Goal: Information Seeking & Learning: Learn about a topic

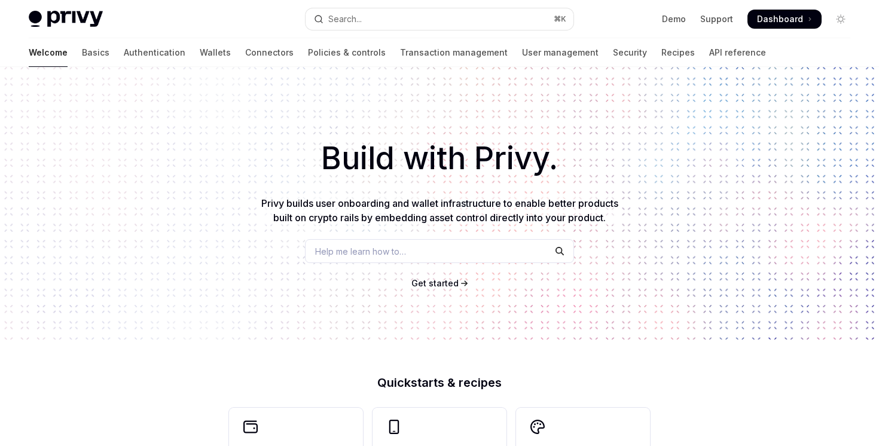
type textarea "*"
click at [429, 24] on button "Search... ⌘ K" at bounding box center [439, 19] width 267 height 22
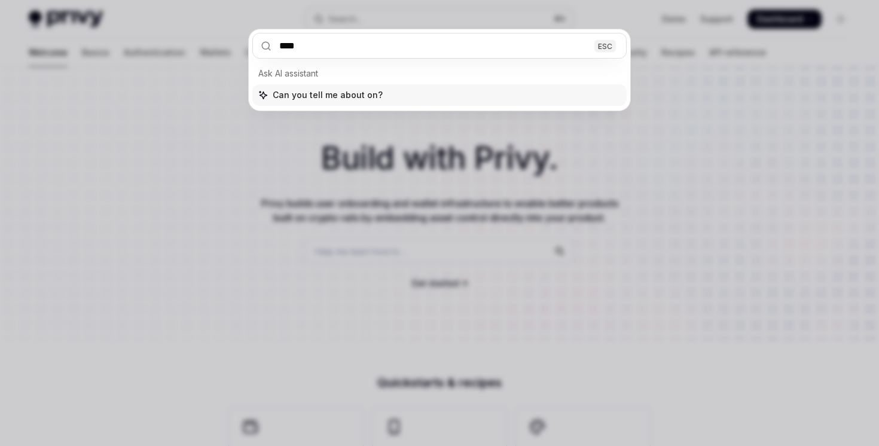
type input "*****"
type textarea "*"
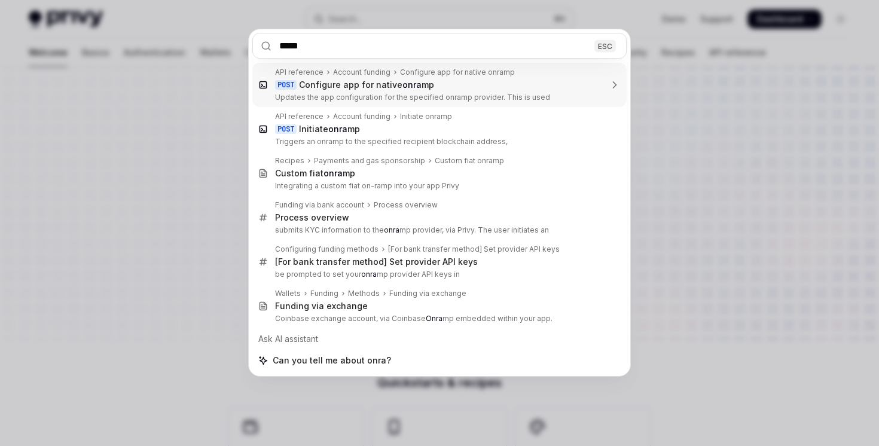
type input "******"
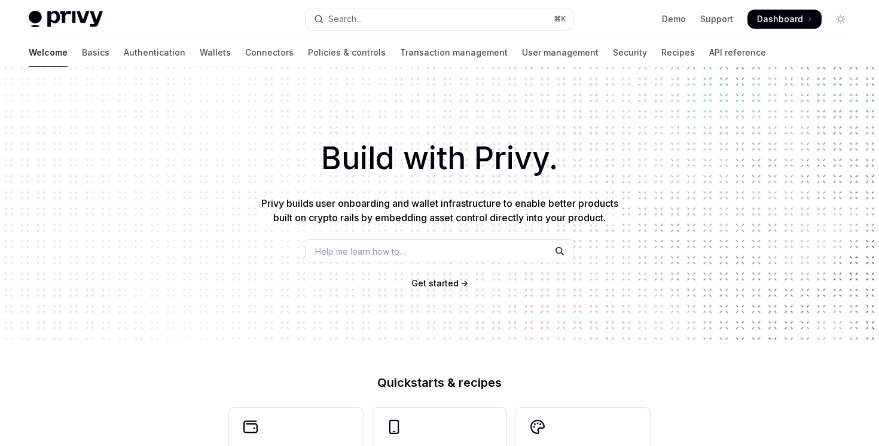
type textarea "*"
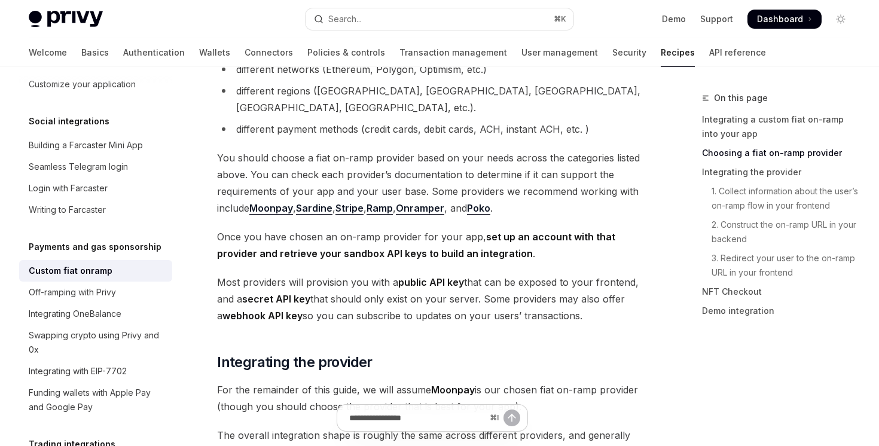
scroll to position [509, 0]
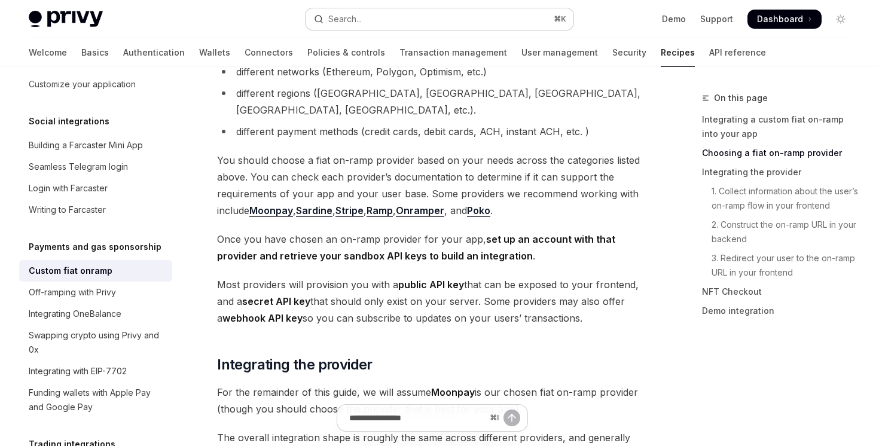
click at [350, 17] on div "Search..." at bounding box center [344, 19] width 33 height 14
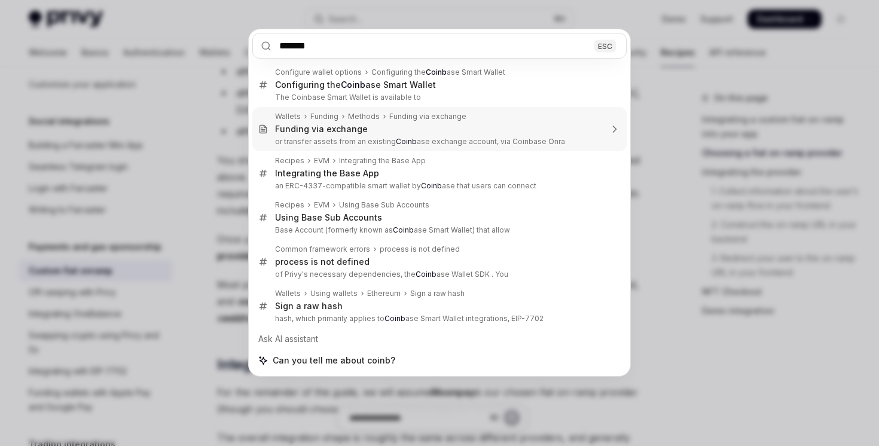
type input "********"
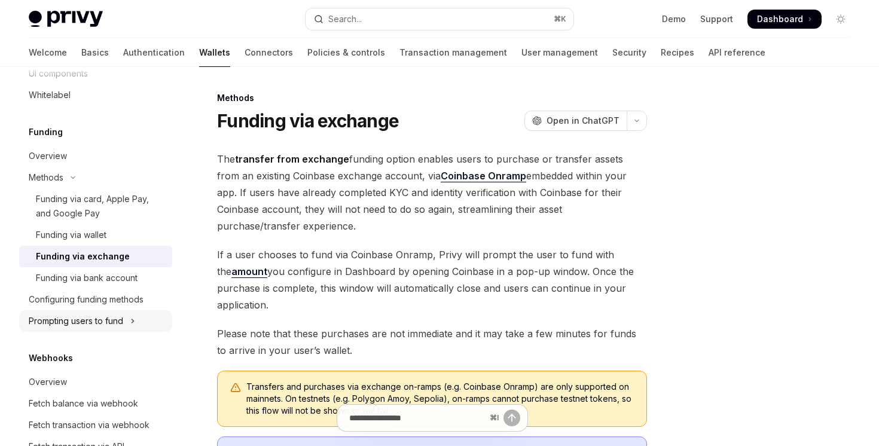
click at [133, 327] on icon "Toggle Prompting users to fund section" at bounding box center [132, 321] width 5 height 14
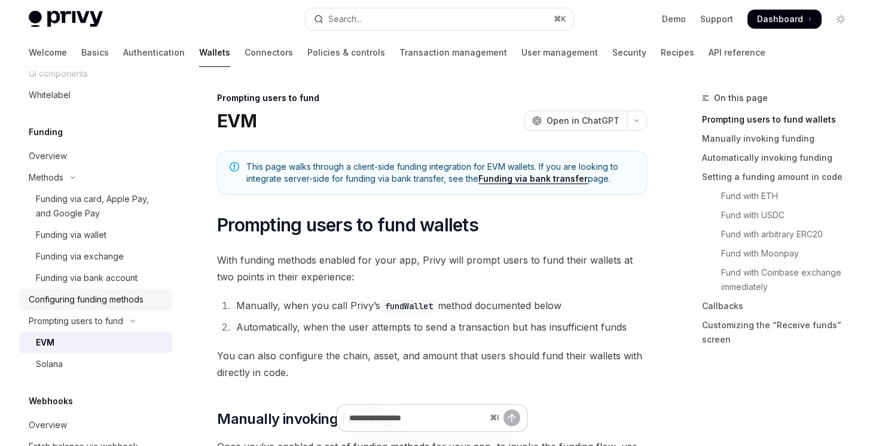
click at [132, 309] on link "Configuring funding methods" at bounding box center [95, 300] width 153 height 22
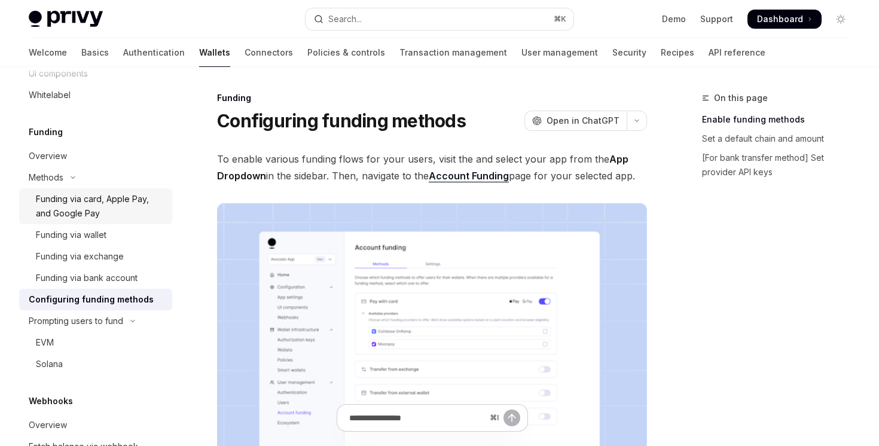
click at [106, 210] on div "Funding via card, Apple Pay, and Google Pay" at bounding box center [100, 206] width 129 height 29
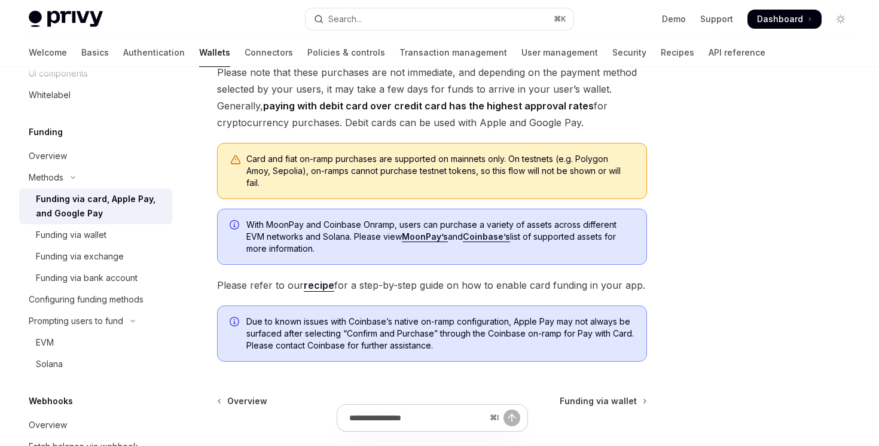
scroll to position [323, 0]
click at [326, 283] on link "recipe" at bounding box center [319, 285] width 30 height 13
type textarea "*"
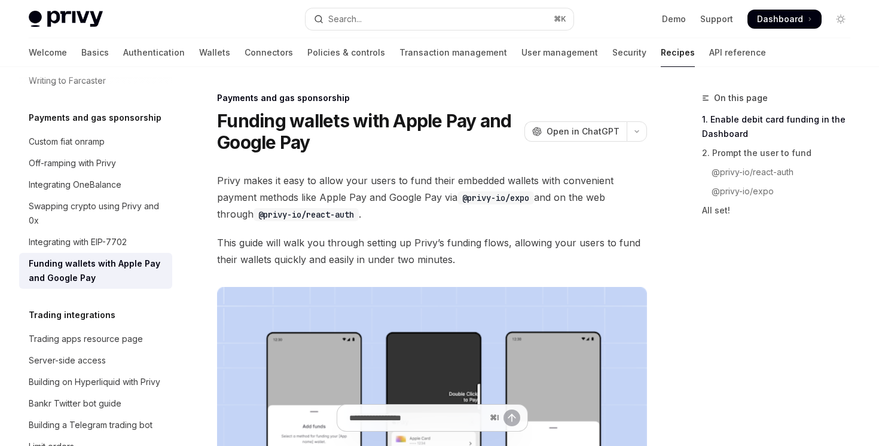
scroll to position [474, 0]
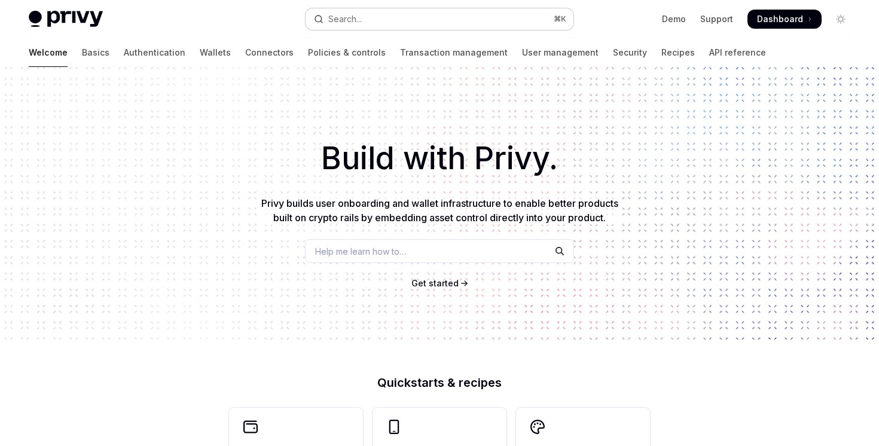
click at [412, 23] on button "Search... ⌘ K" at bounding box center [439, 19] width 267 height 22
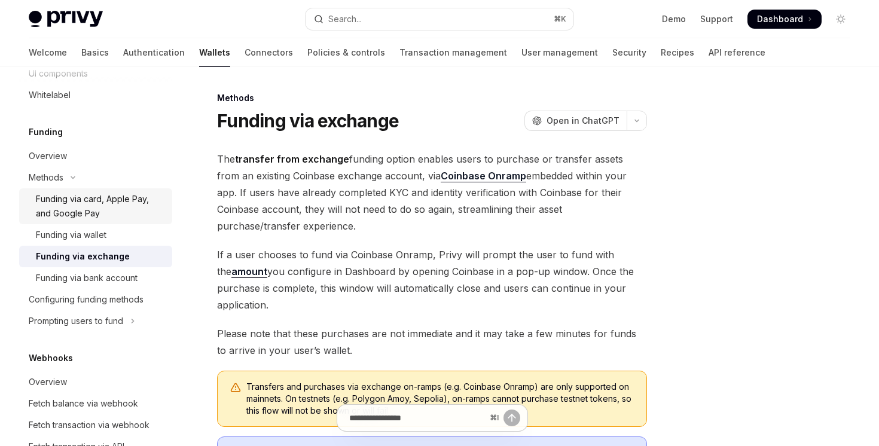
click at [124, 216] on div "Funding via card, Apple Pay, and Google Pay" at bounding box center [100, 206] width 129 height 29
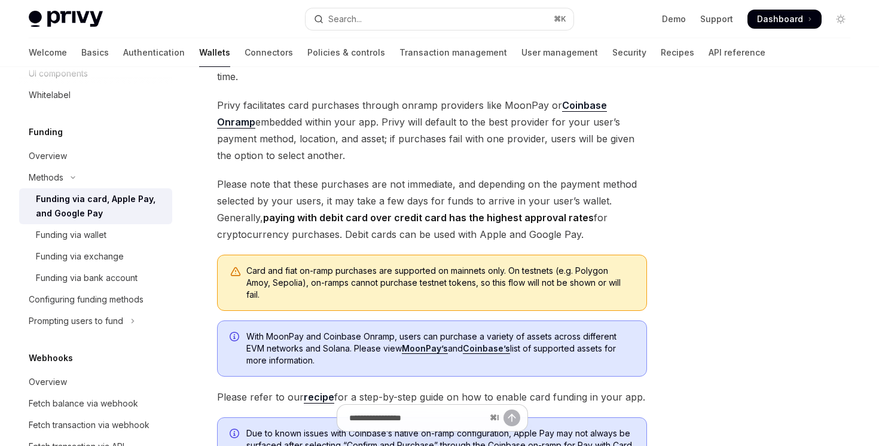
scroll to position [291, 0]
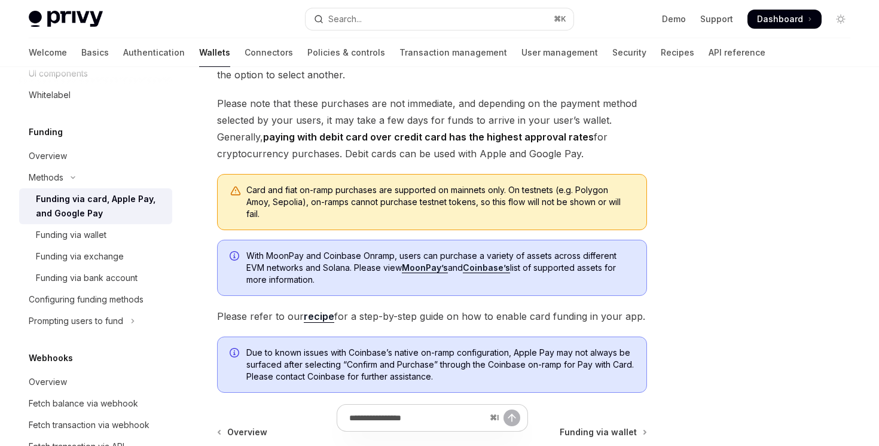
click at [323, 320] on link "recipe" at bounding box center [319, 316] width 30 height 13
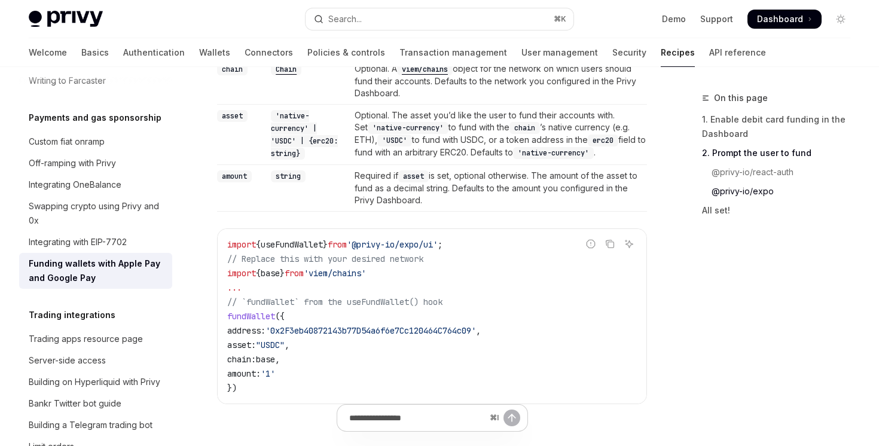
scroll to position [1700, 0]
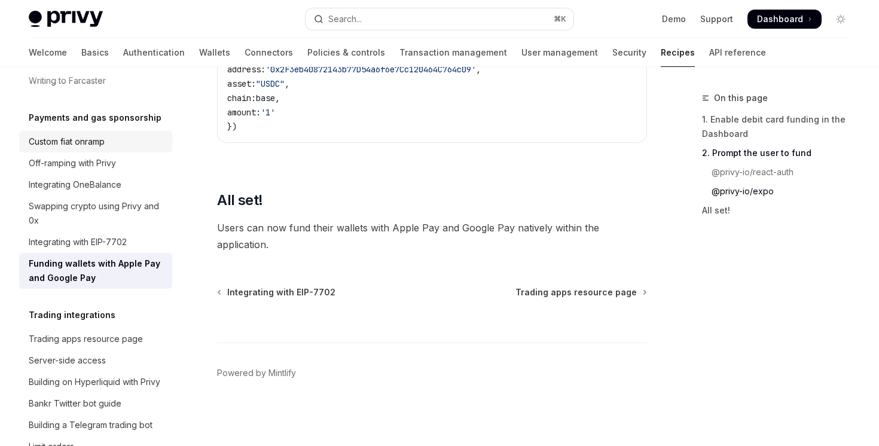
click at [136, 135] on div "Custom fiat onramp" at bounding box center [97, 142] width 136 height 14
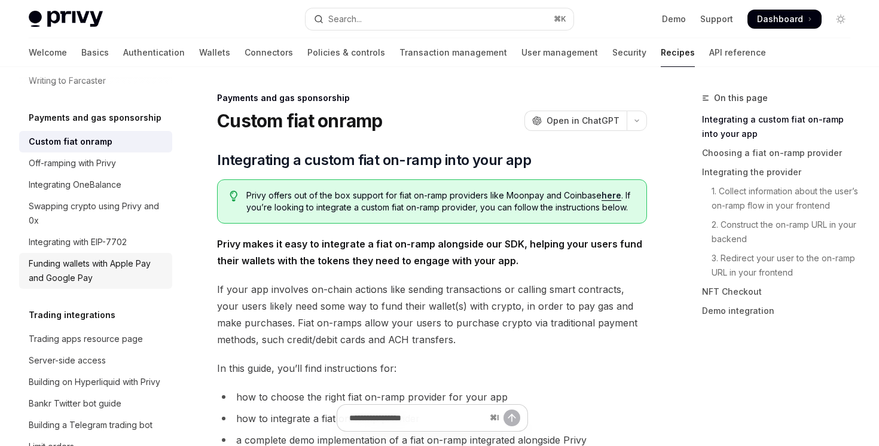
click at [122, 265] on div "Funding wallets with Apple Pay and Google Pay" at bounding box center [97, 270] width 136 height 29
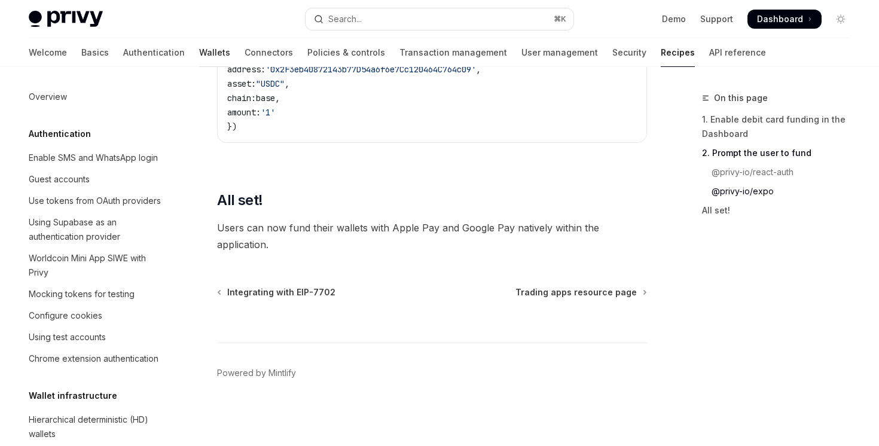
click at [199, 47] on link "Wallets" at bounding box center [214, 52] width 31 height 29
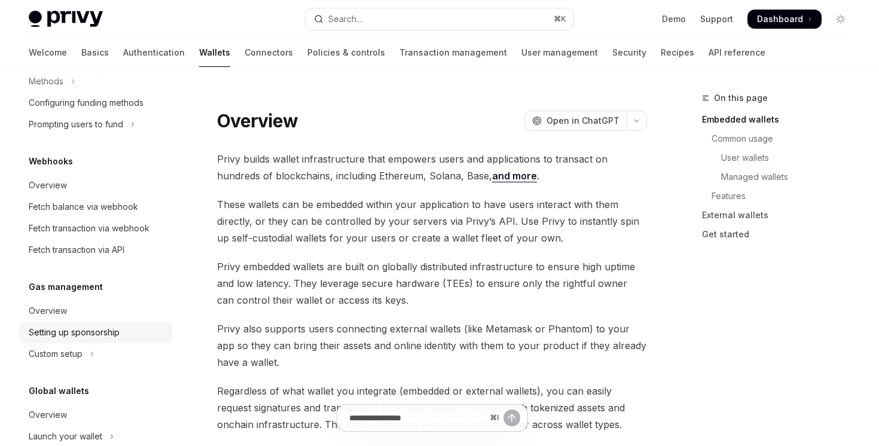
scroll to position [489, 0]
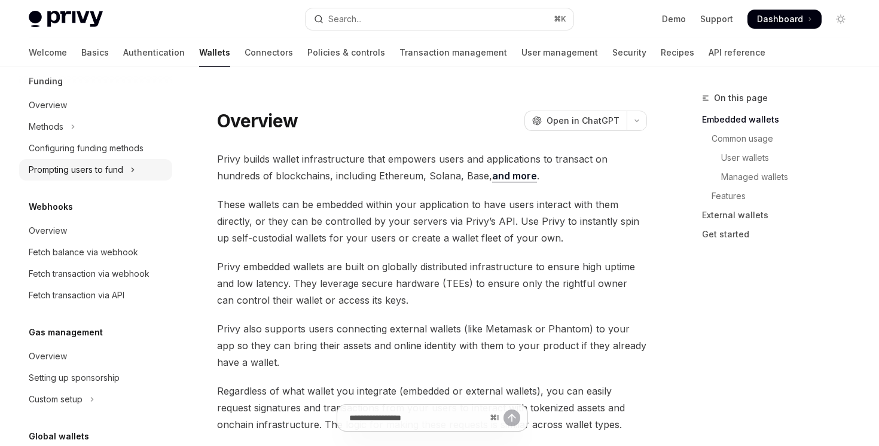
click at [100, 179] on button "Prompting users to fund" at bounding box center [95, 170] width 153 height 22
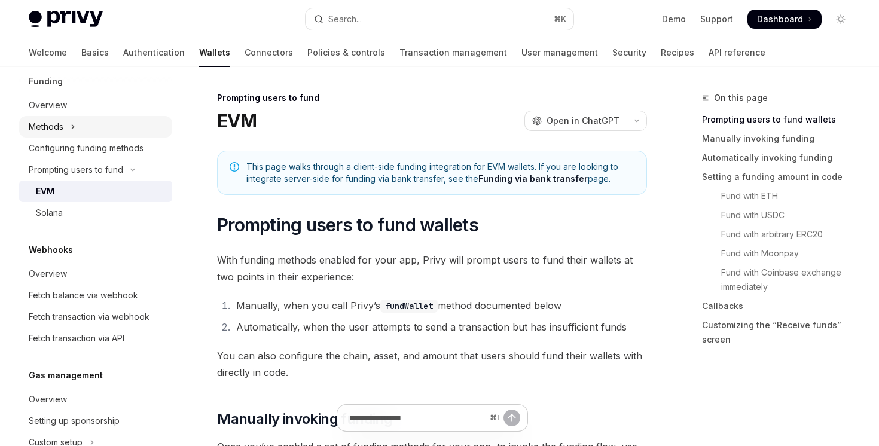
click at [103, 129] on button "Methods" at bounding box center [95, 127] width 153 height 22
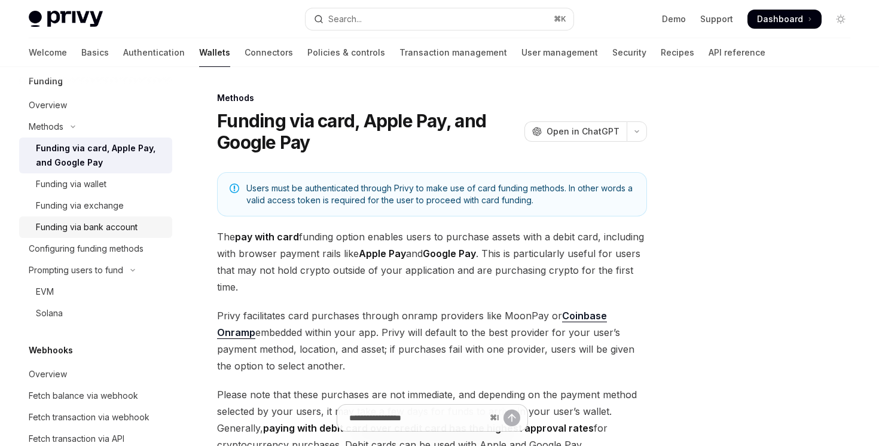
click at [120, 227] on div "Funding via bank account" at bounding box center [87, 227] width 102 height 14
type textarea "*"
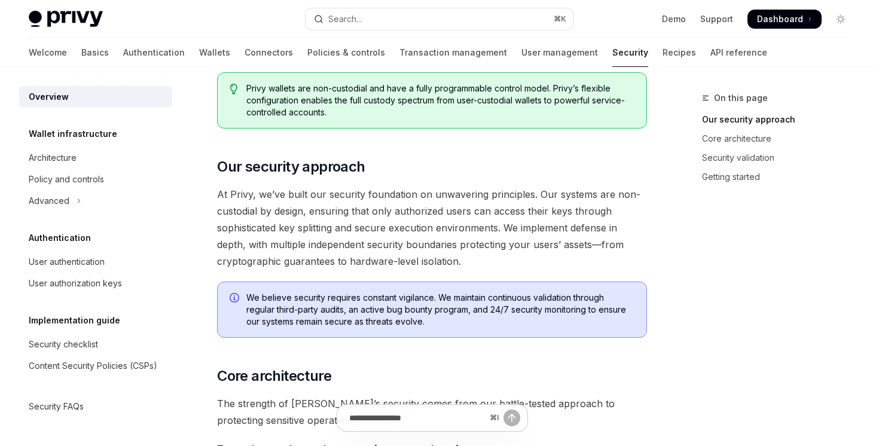
scroll to position [173, 0]
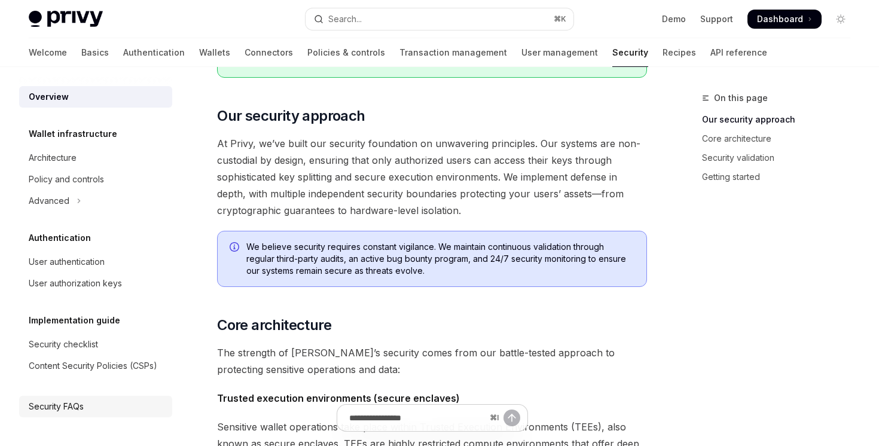
click at [66, 400] on div "Security FAQs" at bounding box center [56, 406] width 55 height 14
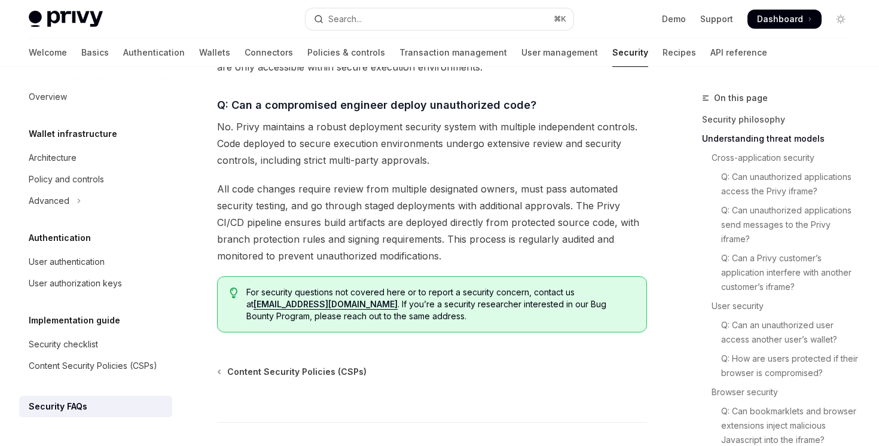
scroll to position [2023, 0]
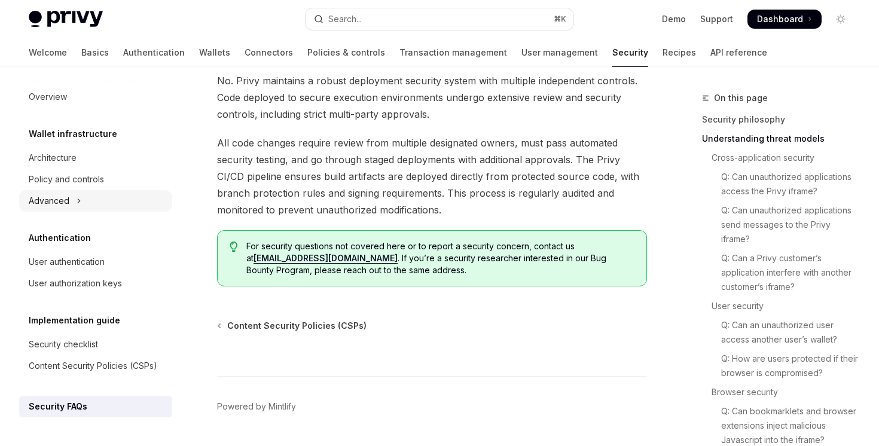
click at [119, 199] on button "Advanced" at bounding box center [95, 201] width 153 height 22
type textarea "*"
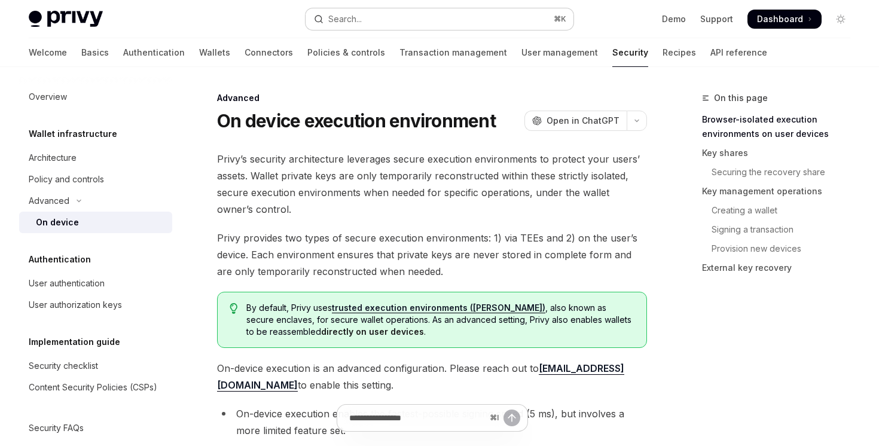
click at [489, 15] on button "Search... ⌘ K" at bounding box center [439, 19] width 267 height 22
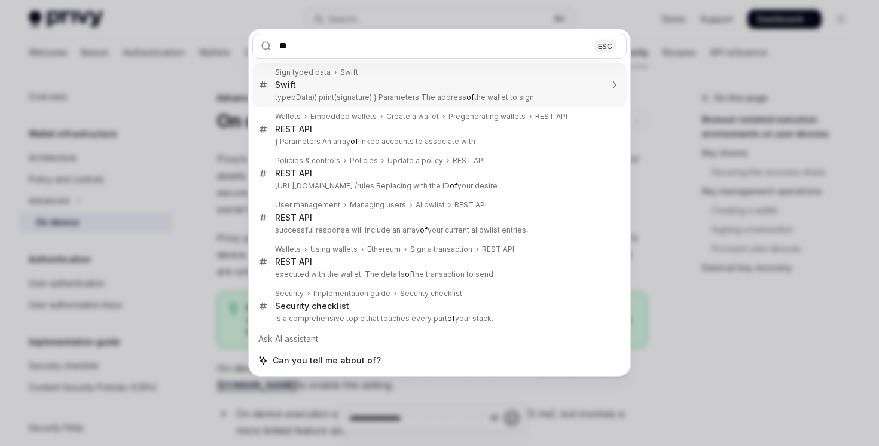
type input "***"
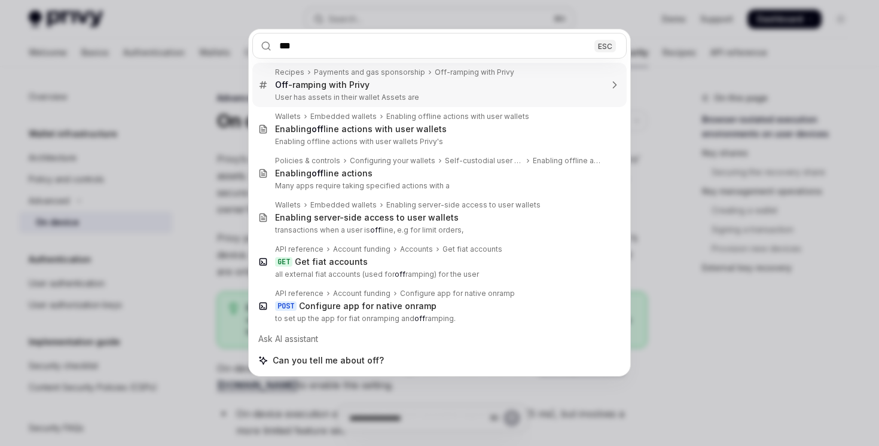
type textarea "*"
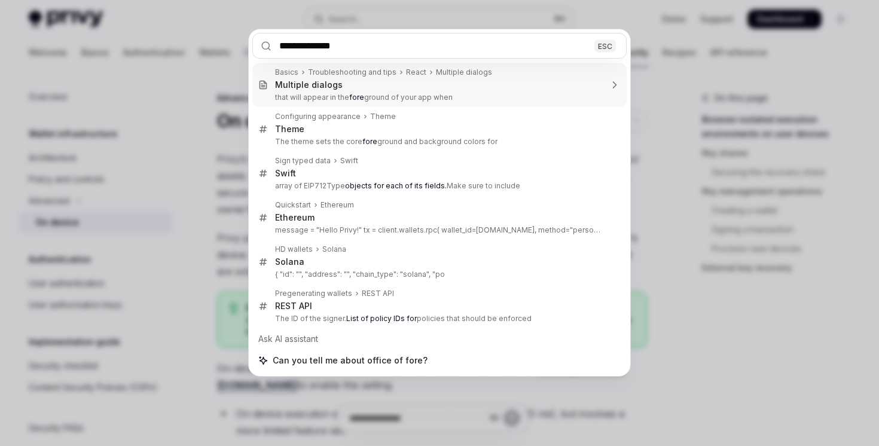
type input "**********"
